Goal: Transaction & Acquisition: Purchase product/service

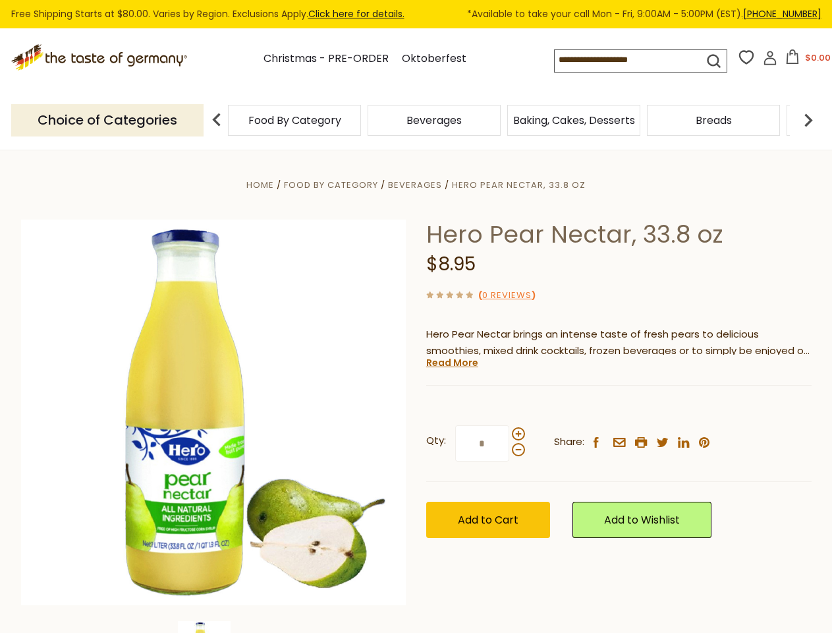
click at [416, 316] on div "Home Food By Category [GEOGRAPHIC_DATA] Hero Pear Nectar, 33.8 oz Hero Pear Nec…" at bounding box center [416, 430] width 811 height 507
click at [631, 61] on input at bounding box center [618, 59] width 126 height 18
click at [806, 61] on button "$0.00" at bounding box center [808, 59] width 56 height 20
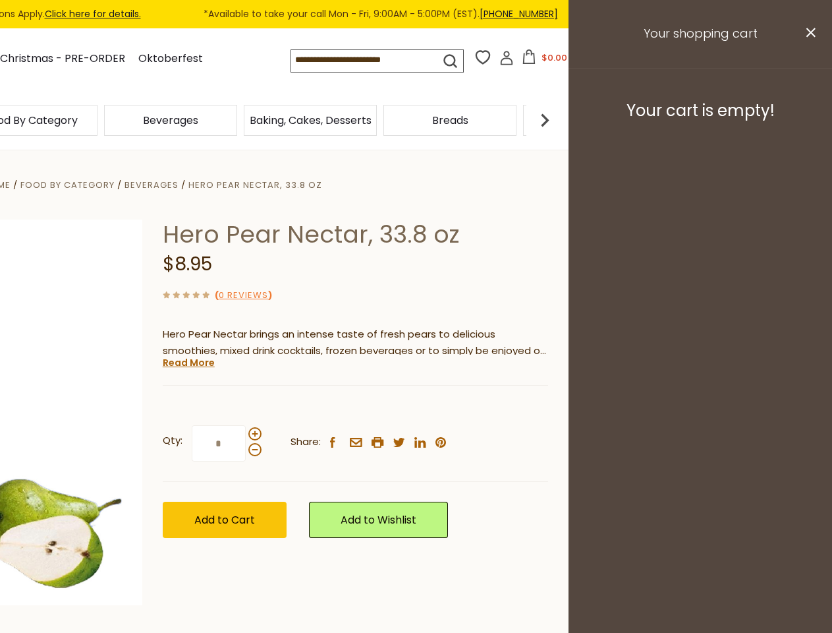
click at [241, 120] on div "Beverages" at bounding box center [171, 120] width 140 height 31
click at [98, 120] on div "Beverages" at bounding box center [30, 120] width 133 height 31
click at [809, 120] on h3 "Your cart is empty!" at bounding box center [700, 111] width 231 height 20
click at [416, 391] on div "Hero Pear Nectar, 33.8 oz $8.95 ( 0 Reviews ) Hero Pear Nectar brings an intens…" at bounding box center [356, 393] width 386 height 348
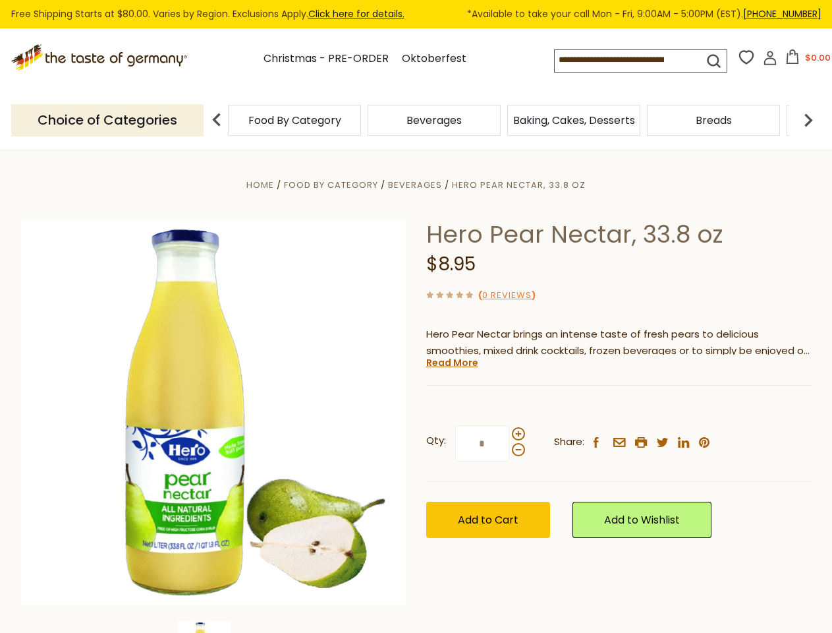
click at [214, 627] on div "Home Food By Category [GEOGRAPHIC_DATA] Hero Pear Nectar, 33.8 oz Hero Pear Nec…" at bounding box center [416, 430] width 811 height 507
click at [451, 362] on link "Read More" at bounding box center [452, 362] width 52 height 13
